Goal: Find specific page/section: Find specific page/section

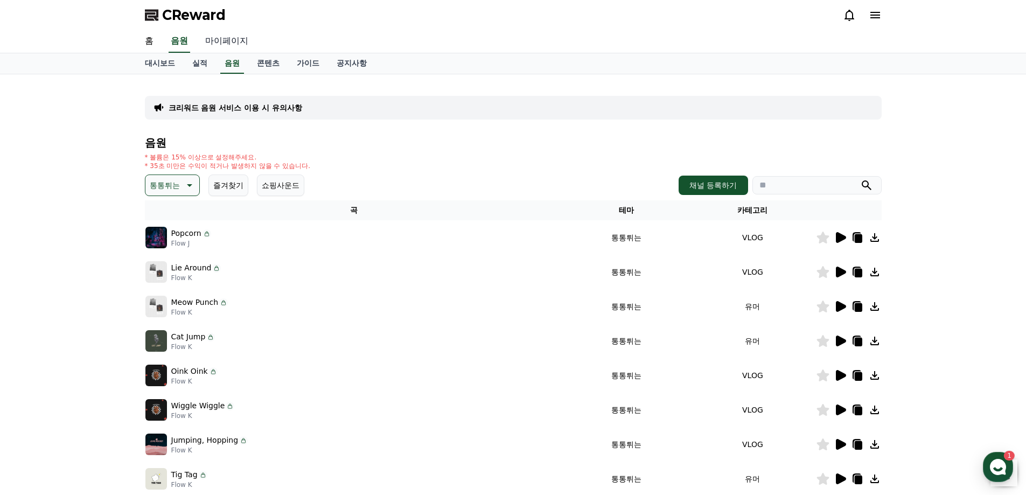
click at [222, 41] on link "마이페이지" at bounding box center [227, 41] width 60 height 23
select select "**********"
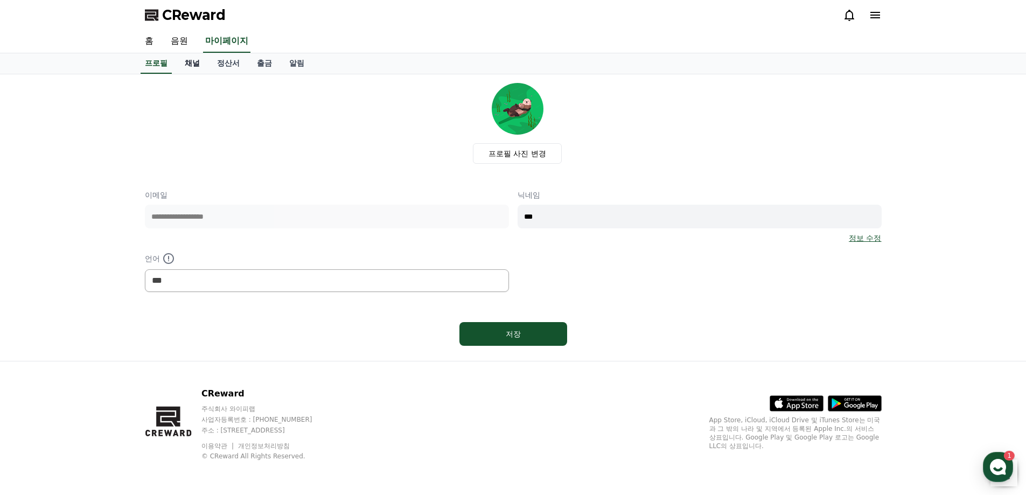
click at [193, 64] on link "채널" at bounding box center [192, 63] width 32 height 20
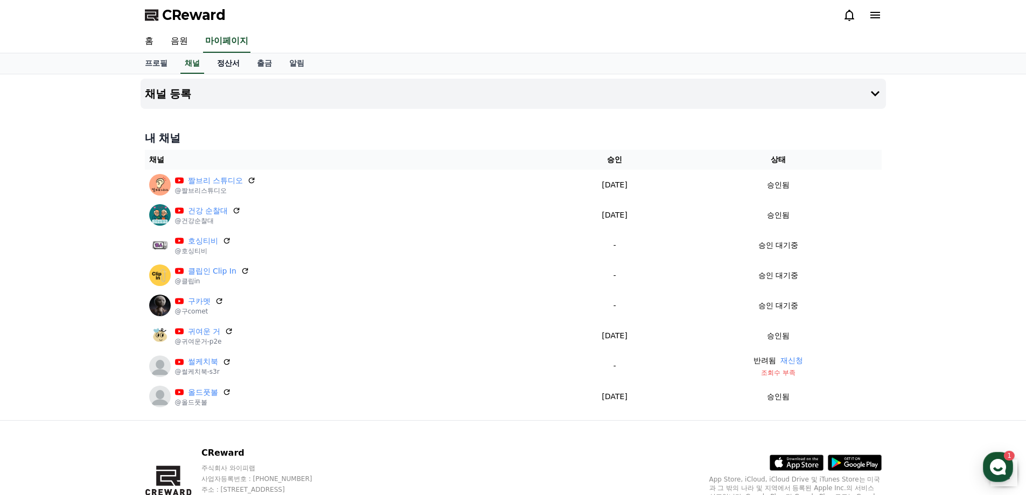
click at [223, 63] on link "정산서" at bounding box center [228, 63] width 40 height 20
